Goal: Transaction & Acquisition: Download file/media

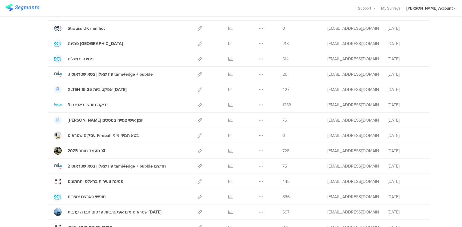
scroll to position [216, 0]
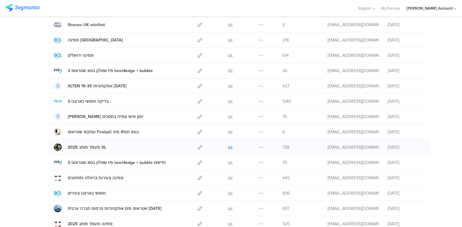
click at [229, 147] on icon at bounding box center [230, 147] width 5 height 5
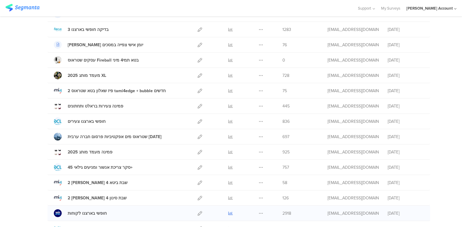
scroll to position [264, 0]
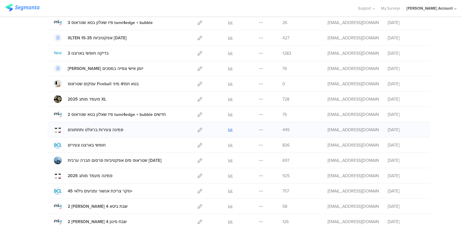
click at [228, 128] on icon at bounding box center [230, 130] width 5 height 5
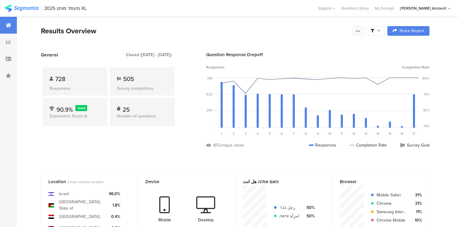
click at [360, 30] on icon at bounding box center [358, 31] width 5 height 5
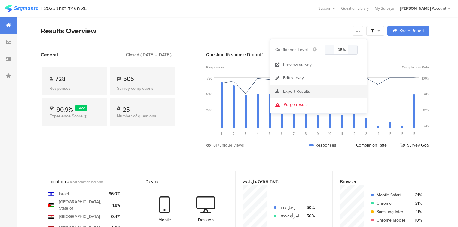
click at [297, 89] on span "Export Results" at bounding box center [296, 91] width 27 height 6
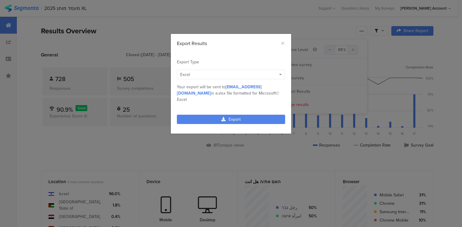
click at [208, 75] on div "Excel" at bounding box center [228, 75] width 96 height 6
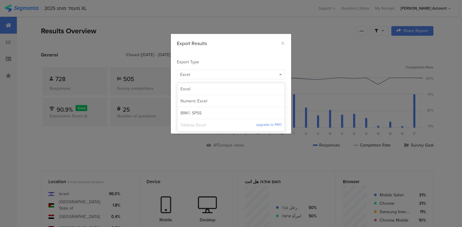
click at [206, 125] on span "Tableau Excel" at bounding box center [217, 125] width 75 height 6
click at [194, 93] on div "Excel" at bounding box center [230, 89] width 107 height 12
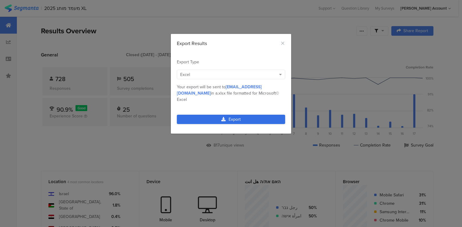
click at [234, 115] on link "Export" at bounding box center [231, 119] width 108 height 9
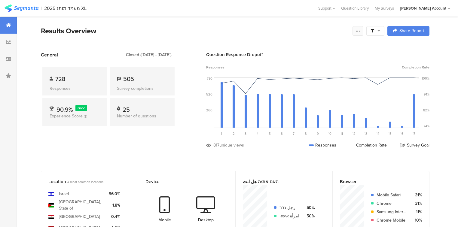
click at [360, 31] on icon at bounding box center [358, 31] width 5 height 5
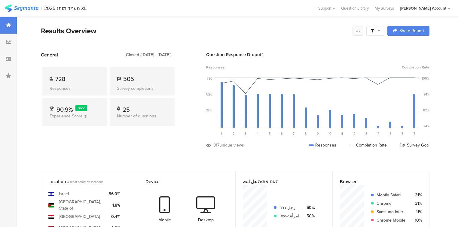
click at [360, 31] on icon at bounding box center [358, 31] width 5 height 5
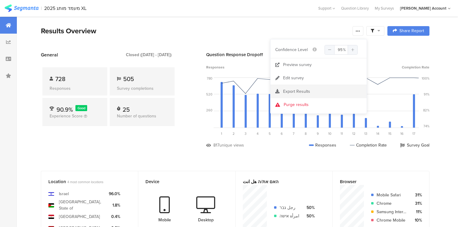
click at [299, 86] on section "Export Results" at bounding box center [318, 91] width 96 height 13
click at [298, 88] on span "Export Results" at bounding box center [296, 91] width 27 height 6
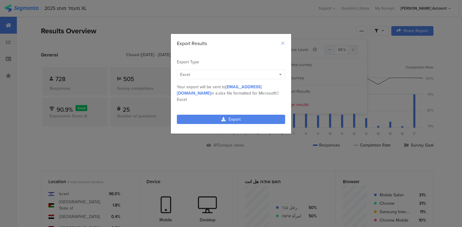
click at [282, 42] on icon "Close" at bounding box center [282, 43] width 5 height 5
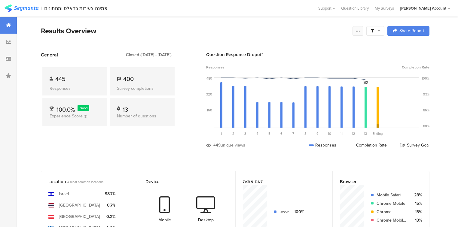
click at [360, 30] on icon at bounding box center [358, 31] width 5 height 5
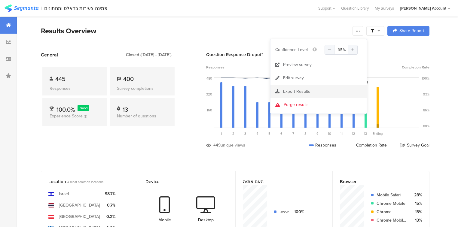
click at [296, 90] on span "Export Results" at bounding box center [296, 91] width 27 height 6
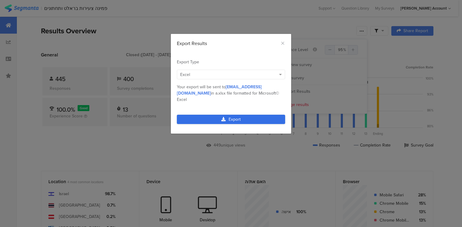
click at [241, 115] on link "Export" at bounding box center [231, 119] width 108 height 9
